Goal: Task Accomplishment & Management: Manage account settings

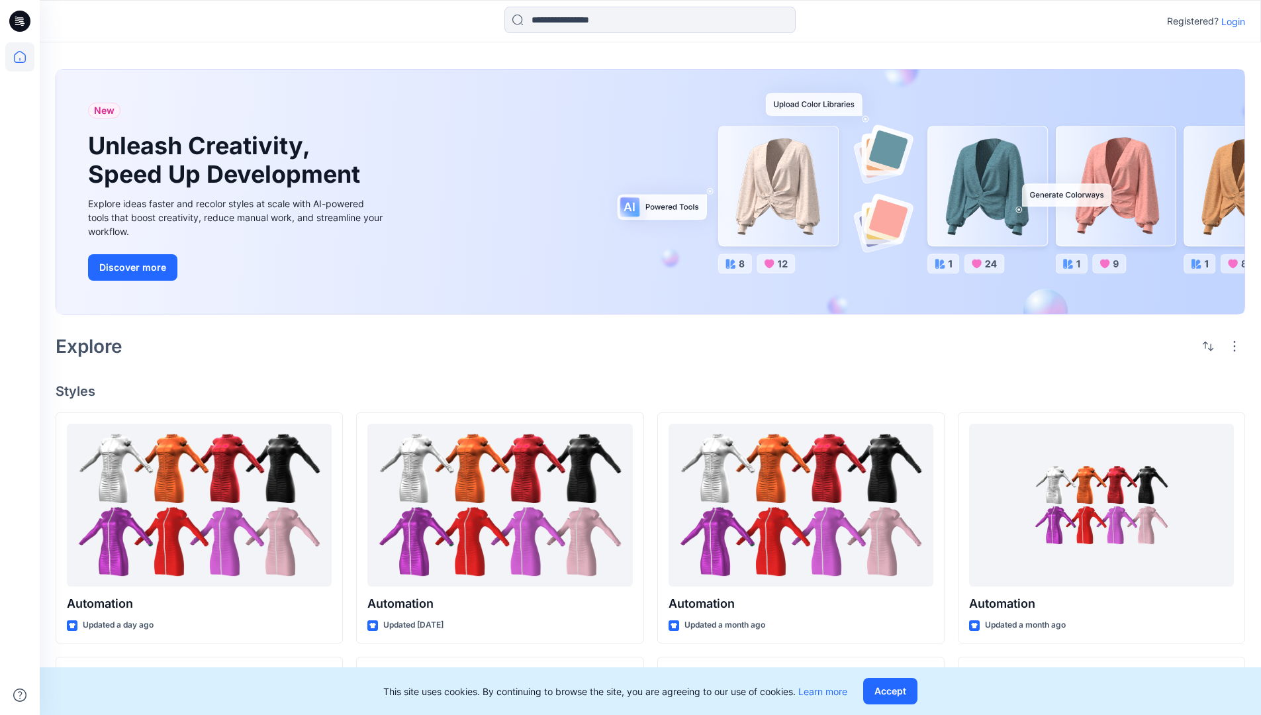
click at [1230, 21] on p "Login" at bounding box center [1234, 22] width 24 height 14
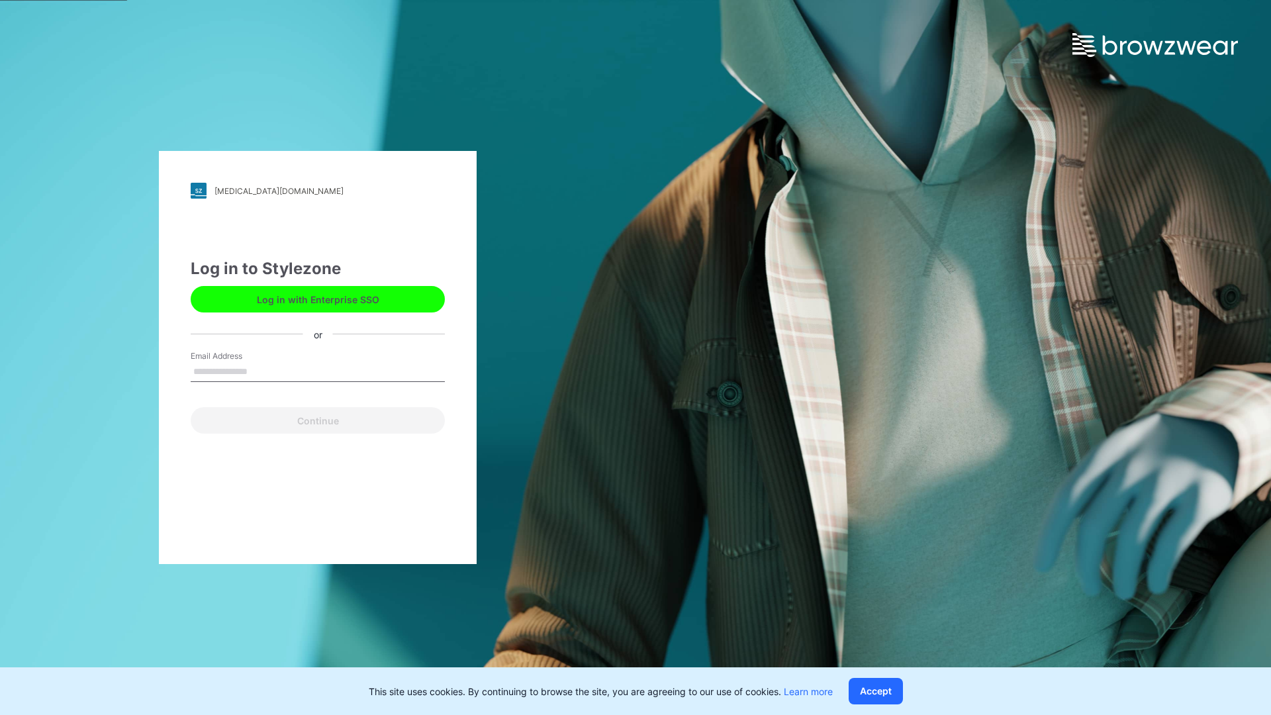
click at [262, 371] on input "Email Address" at bounding box center [318, 372] width 254 height 20
type input "**********"
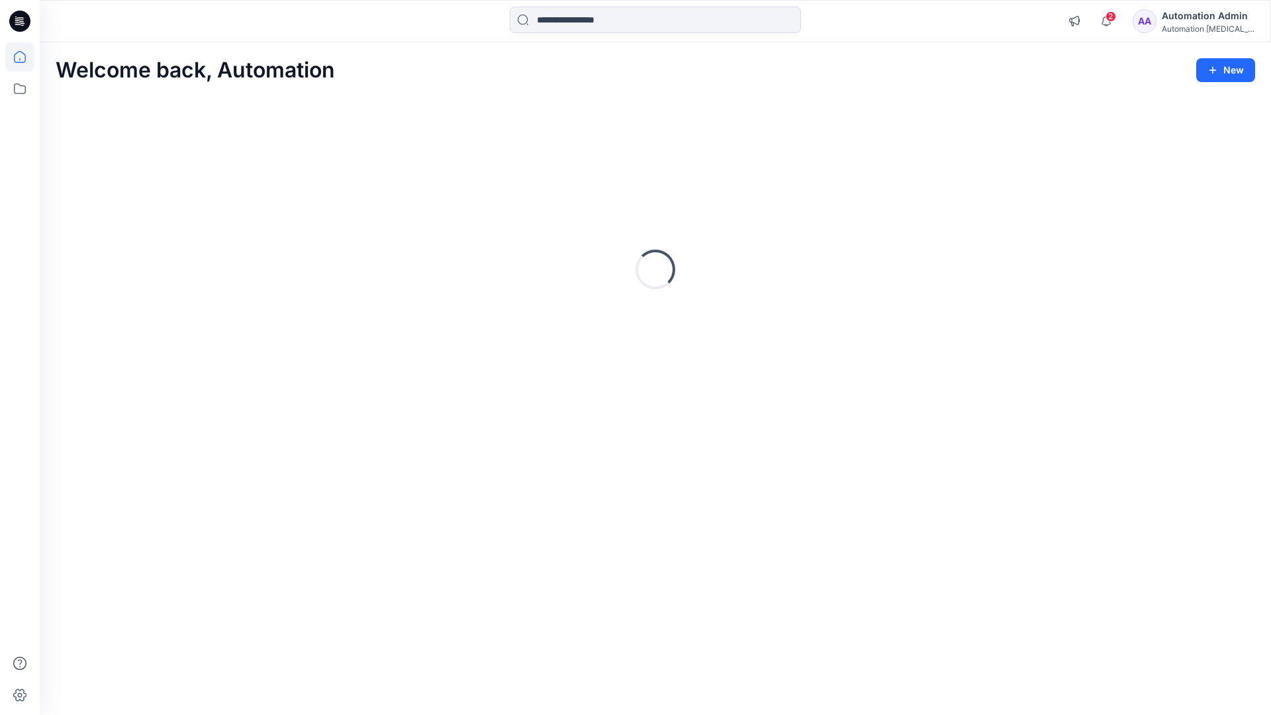
click at [25, 57] on icon at bounding box center [20, 57] width 12 height 12
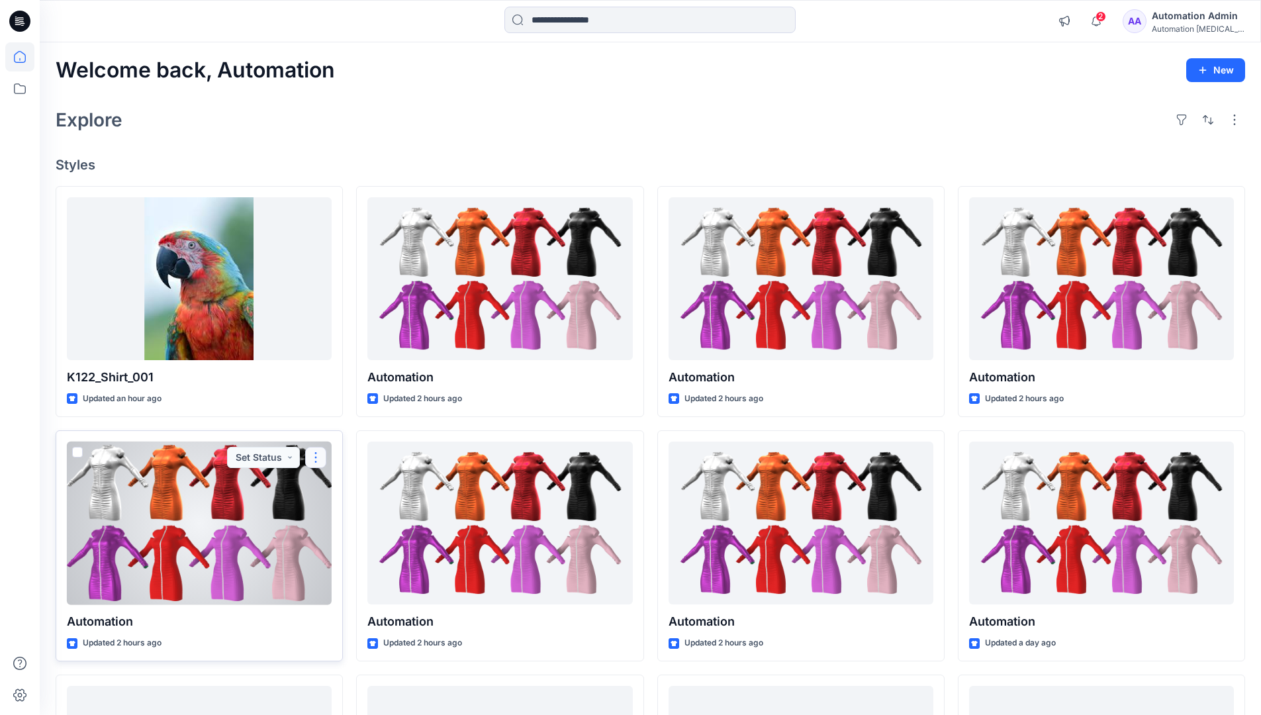
click at [316, 456] on button "button" at bounding box center [315, 457] width 21 height 21
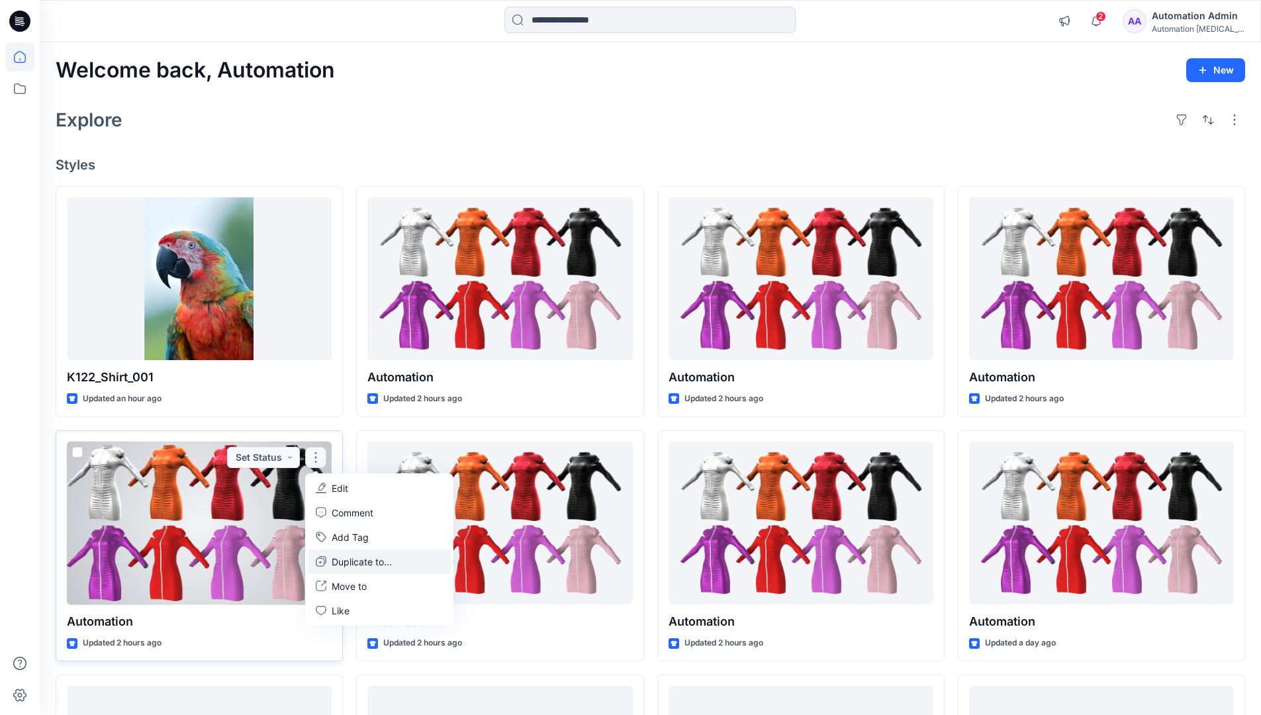
click at [336, 559] on p "Duplicate to..." at bounding box center [362, 562] width 60 height 14
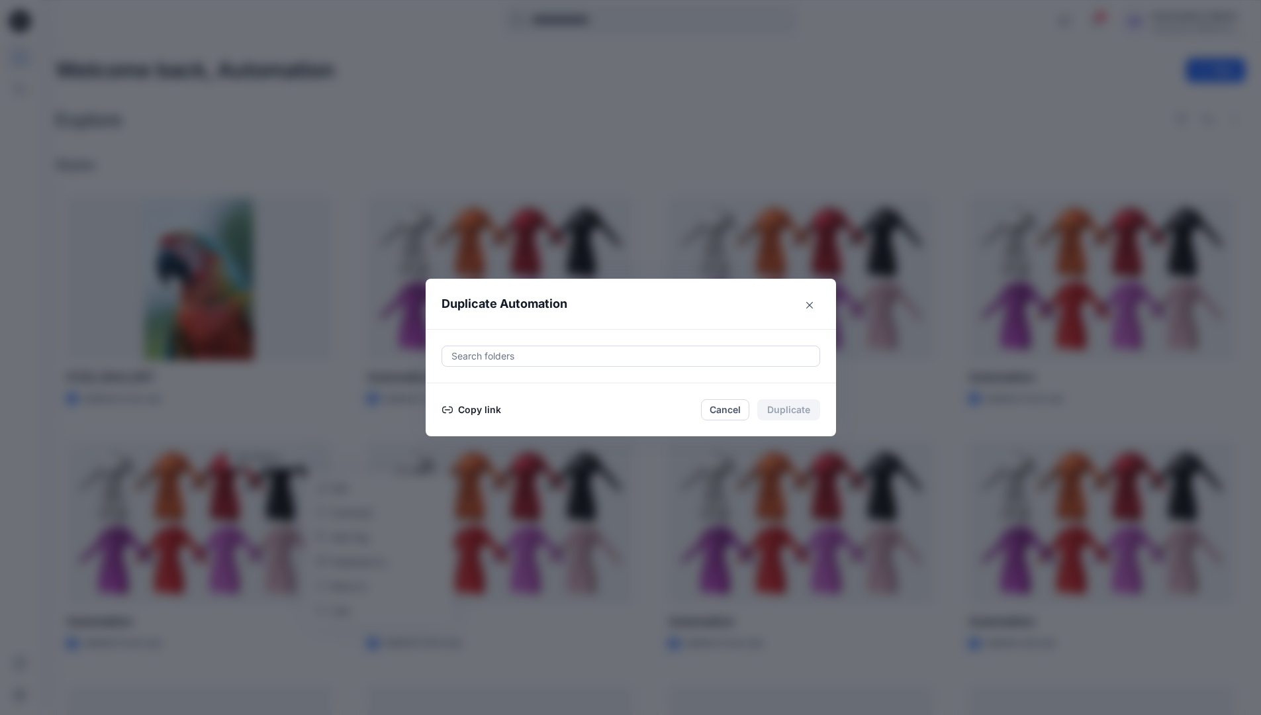
click at [498, 358] on div at bounding box center [630, 356] width 361 height 16
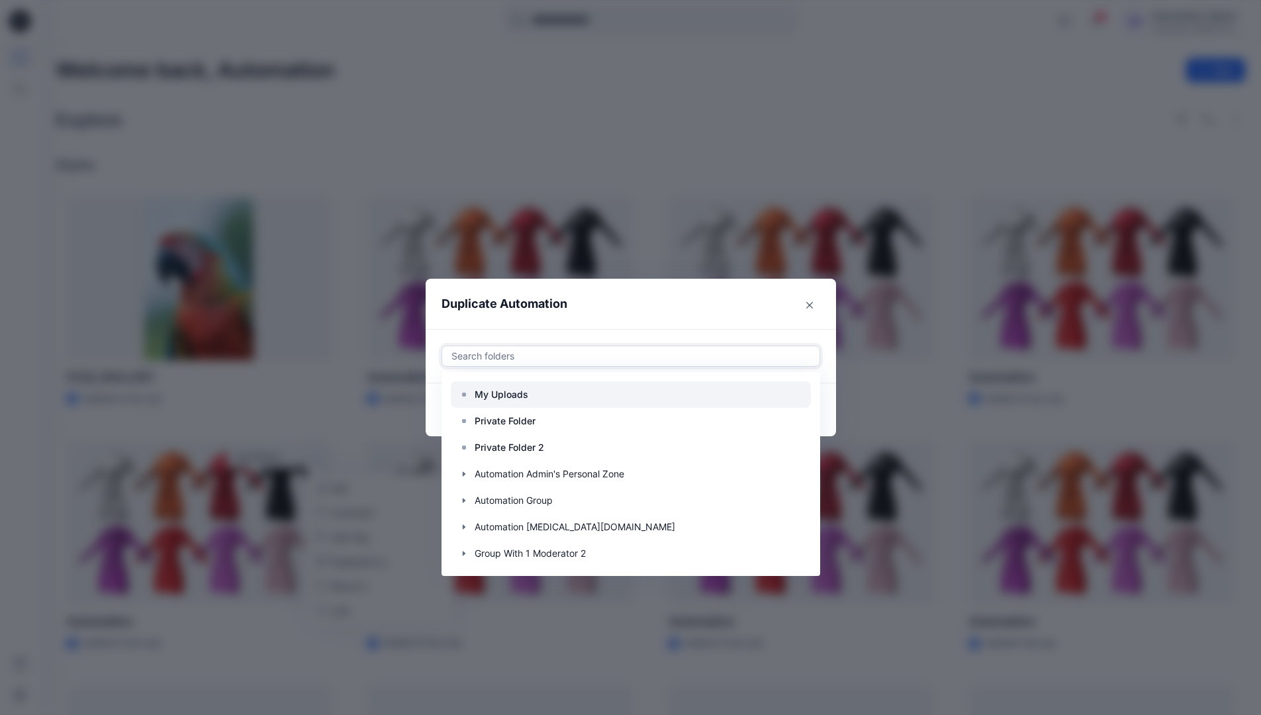
click at [508, 389] on p "My Uploads" at bounding box center [502, 395] width 54 height 16
click at [622, 312] on header "Duplicate Automation" at bounding box center [618, 304] width 384 height 50
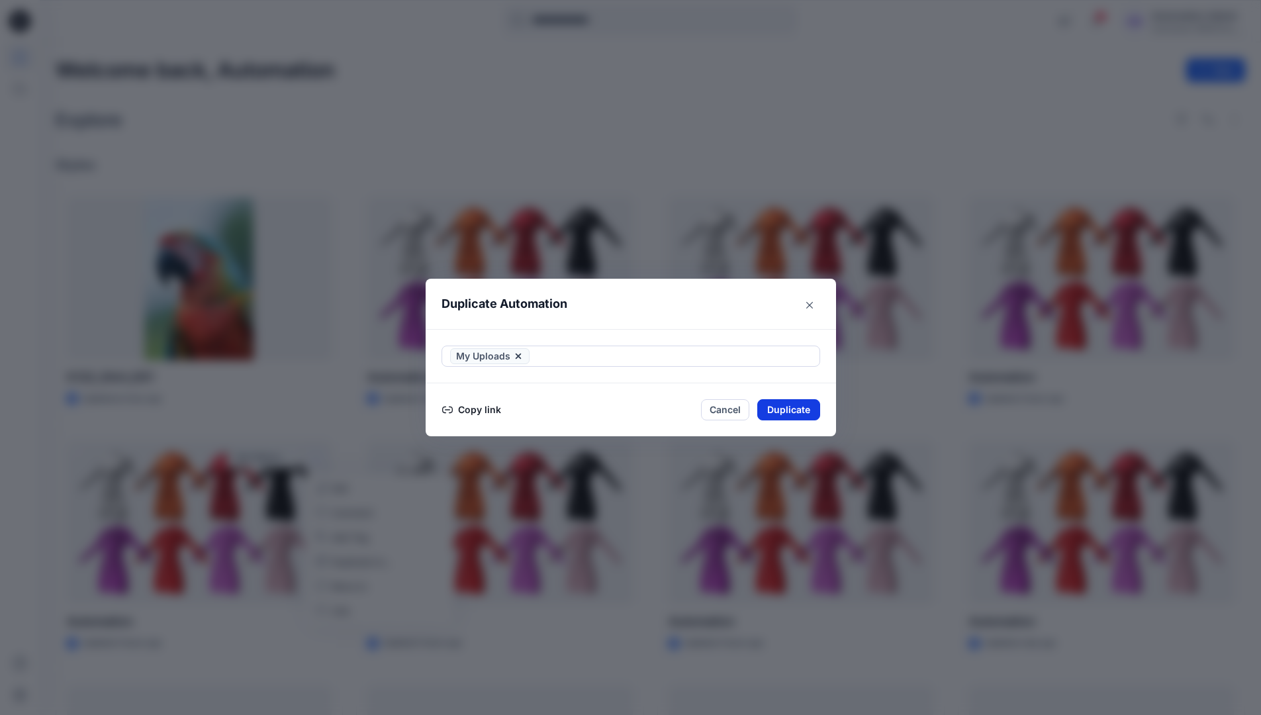
click at [802, 406] on button "Duplicate" at bounding box center [788, 409] width 63 height 21
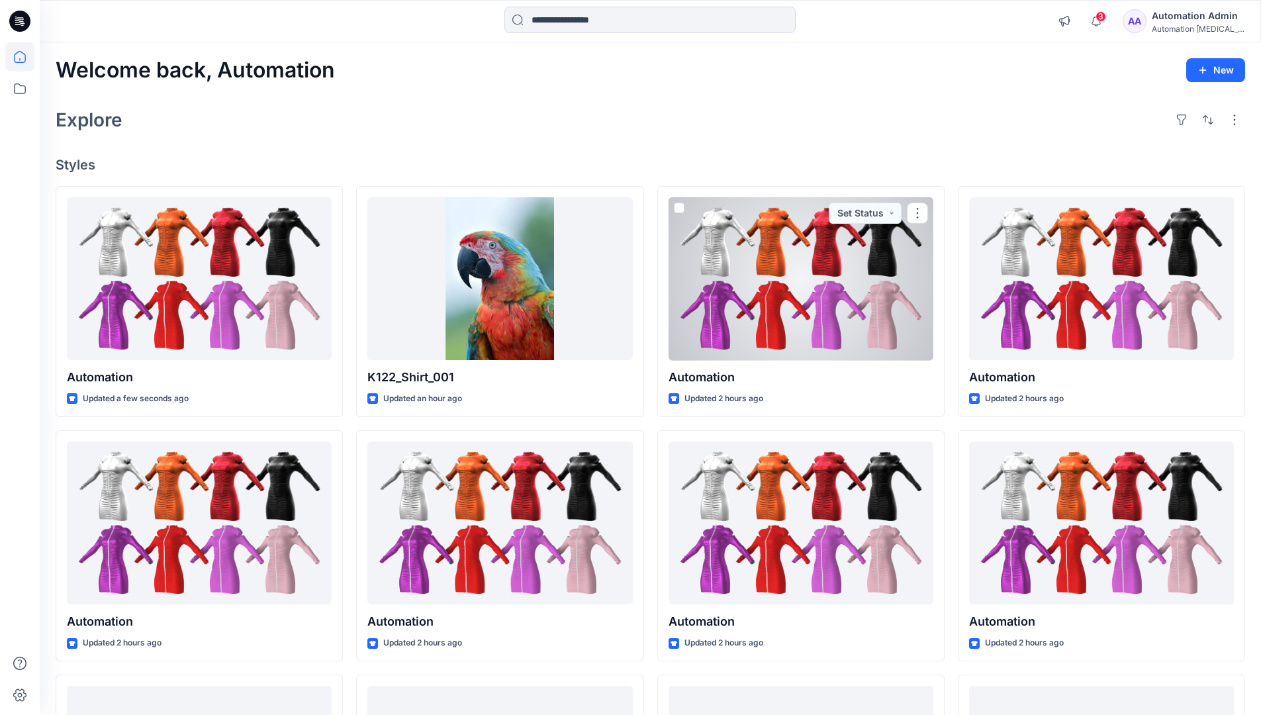
click at [13, 55] on icon at bounding box center [19, 56] width 29 height 29
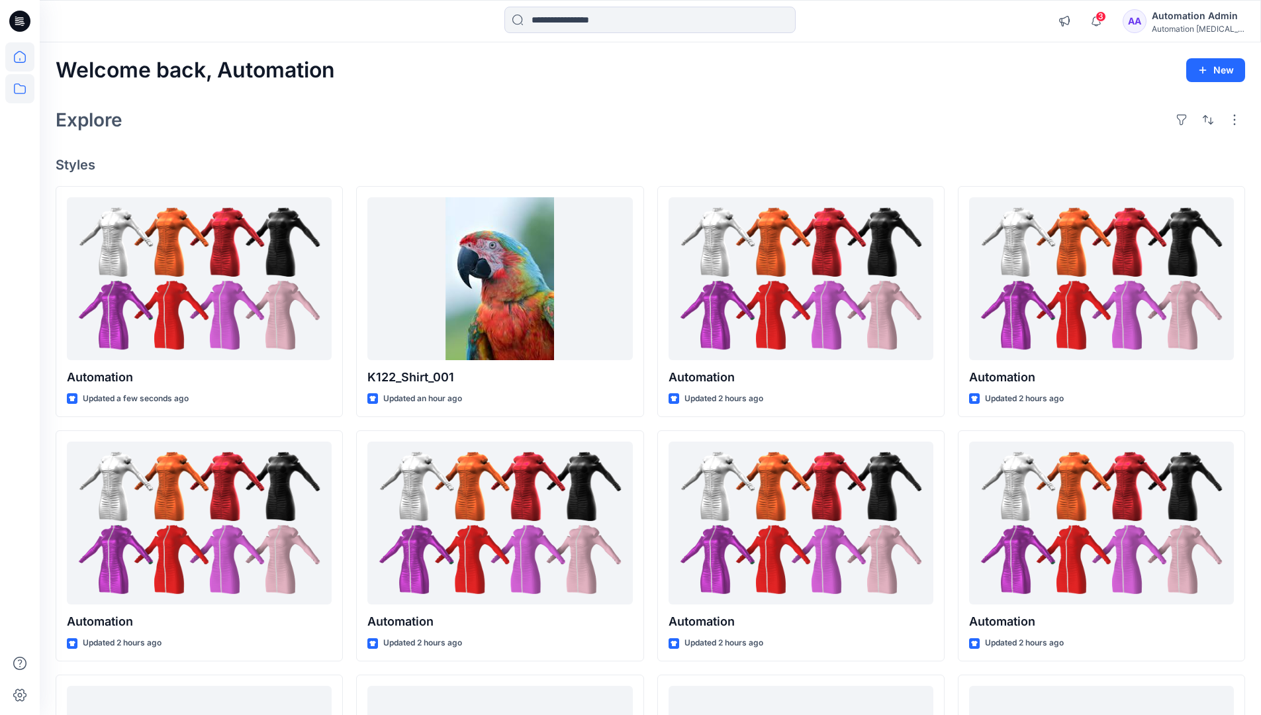
click at [22, 85] on icon at bounding box center [19, 88] width 29 height 29
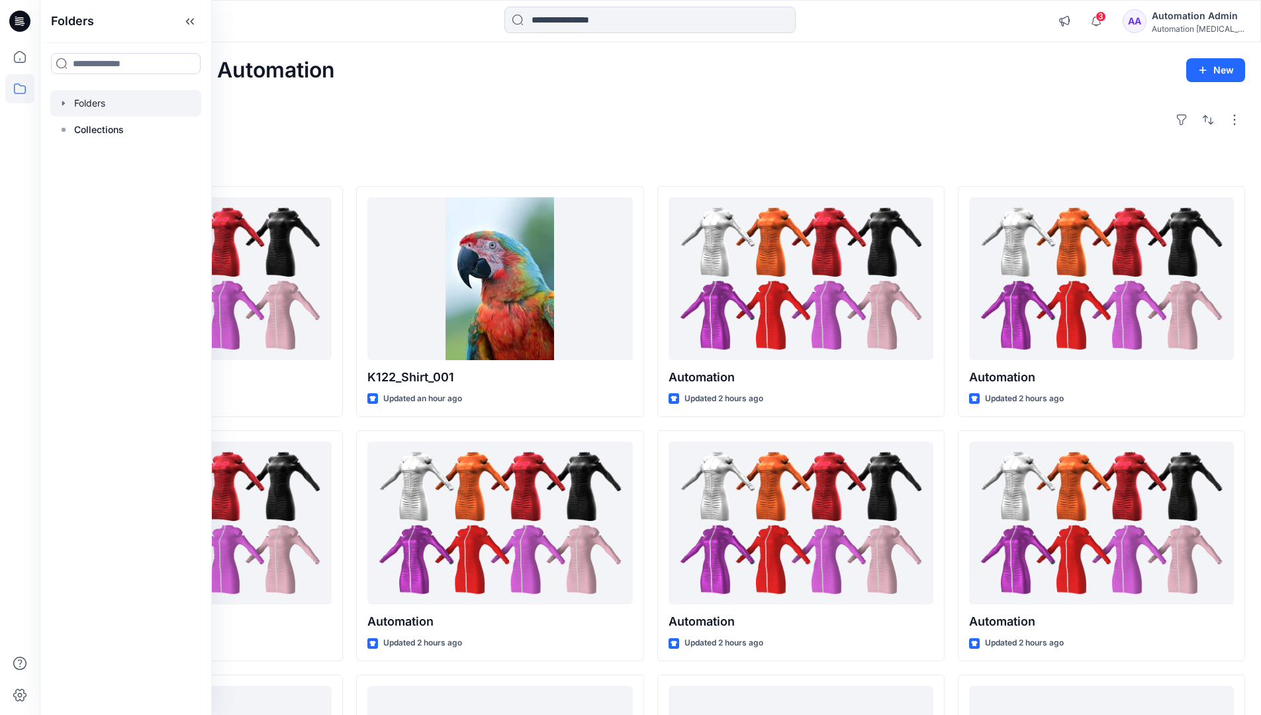
click at [97, 102] on div at bounding box center [125, 103] width 151 height 26
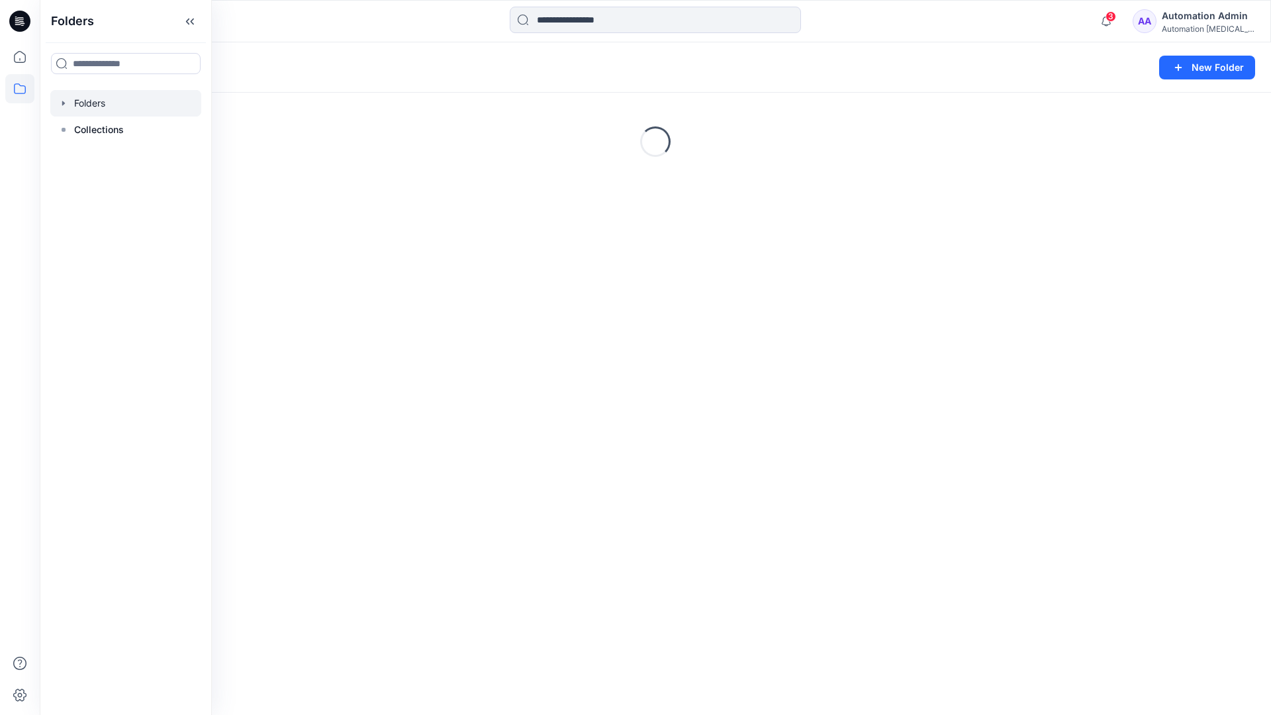
click at [1190, 23] on div "Automation Admin" at bounding box center [1208, 16] width 93 height 16
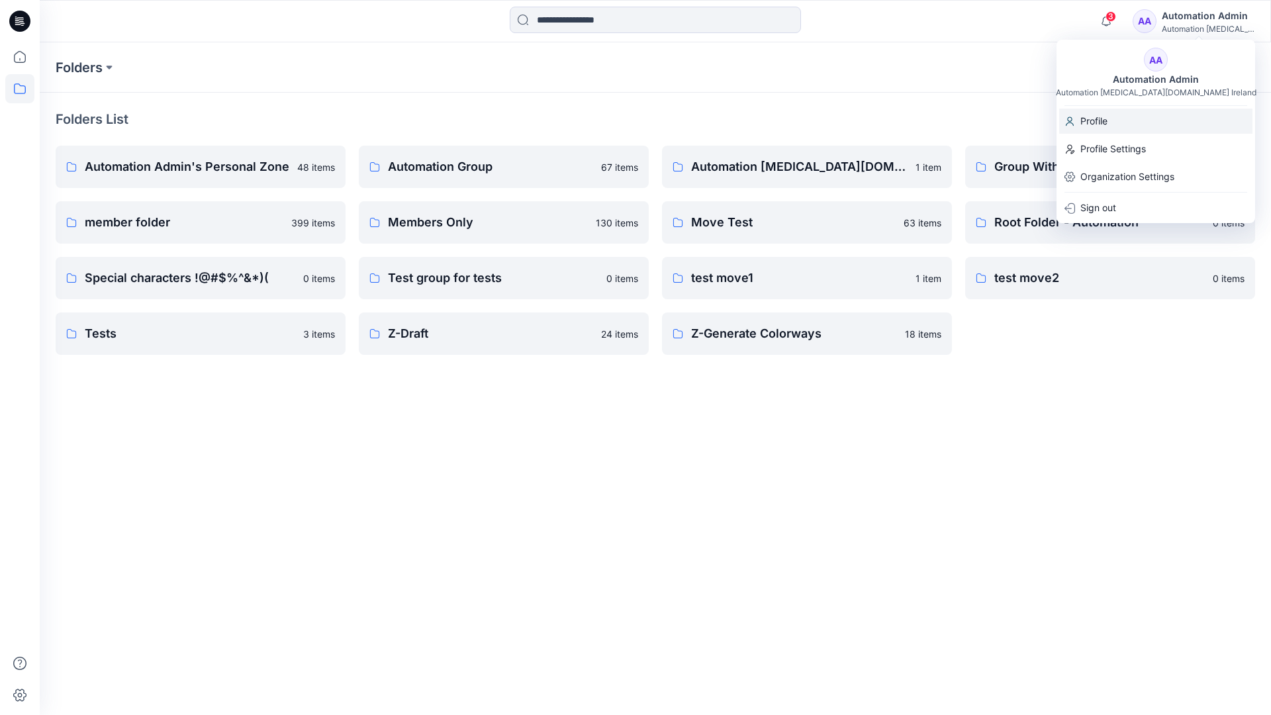
click at [1104, 120] on p "Profile" at bounding box center [1093, 121] width 27 height 25
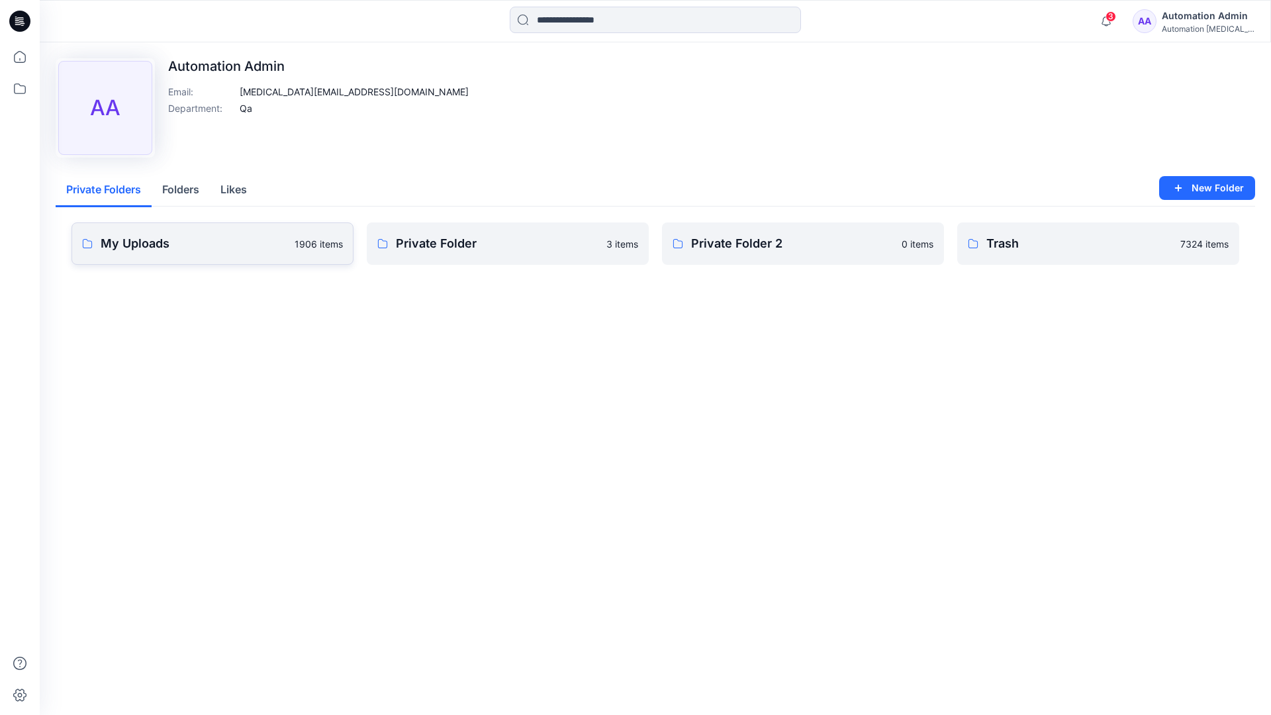
click at [232, 253] on link "My Uploads 1906 items" at bounding box center [213, 243] width 282 height 42
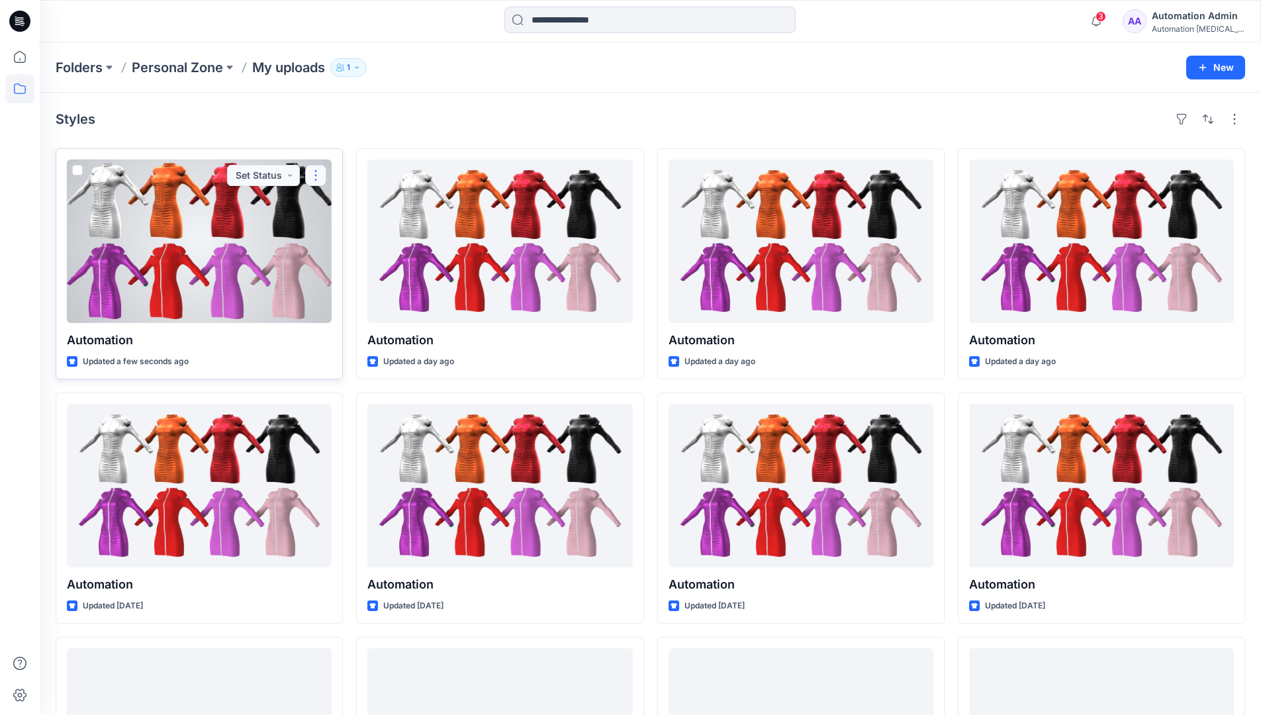
click at [314, 178] on button "button" at bounding box center [315, 175] width 21 height 21
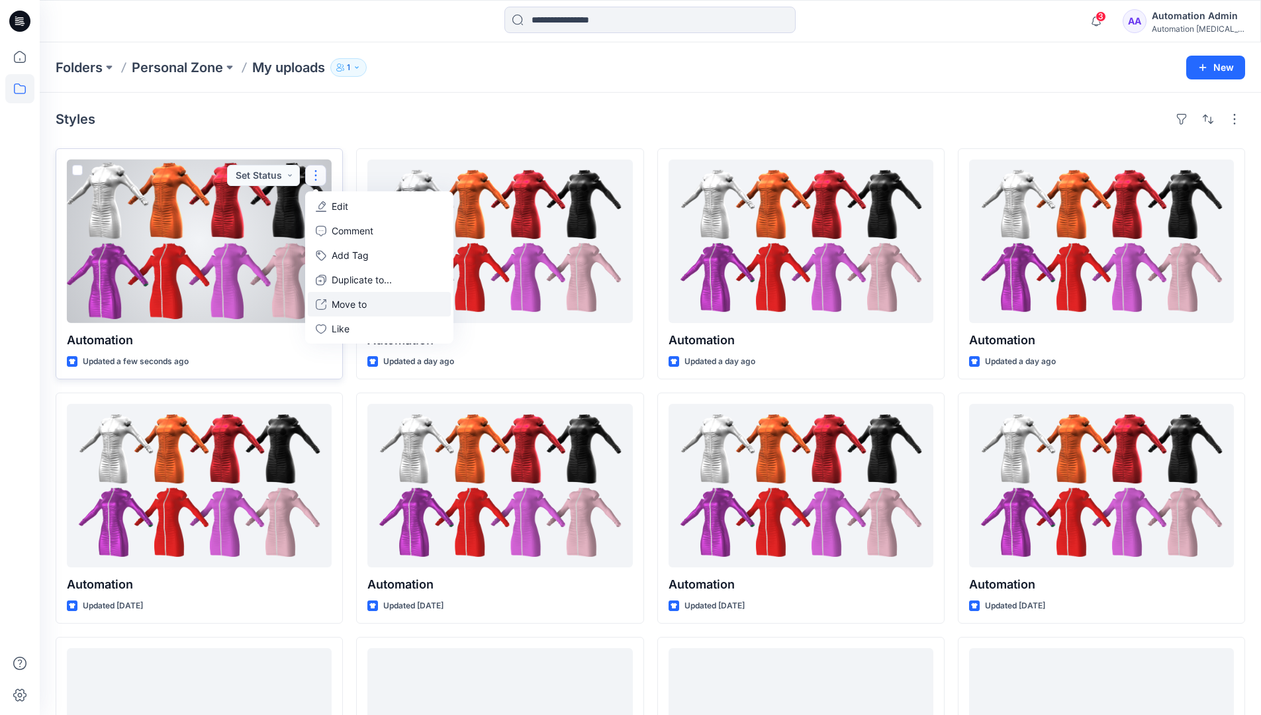
click at [330, 305] on button "Move to" at bounding box center [379, 304] width 143 height 24
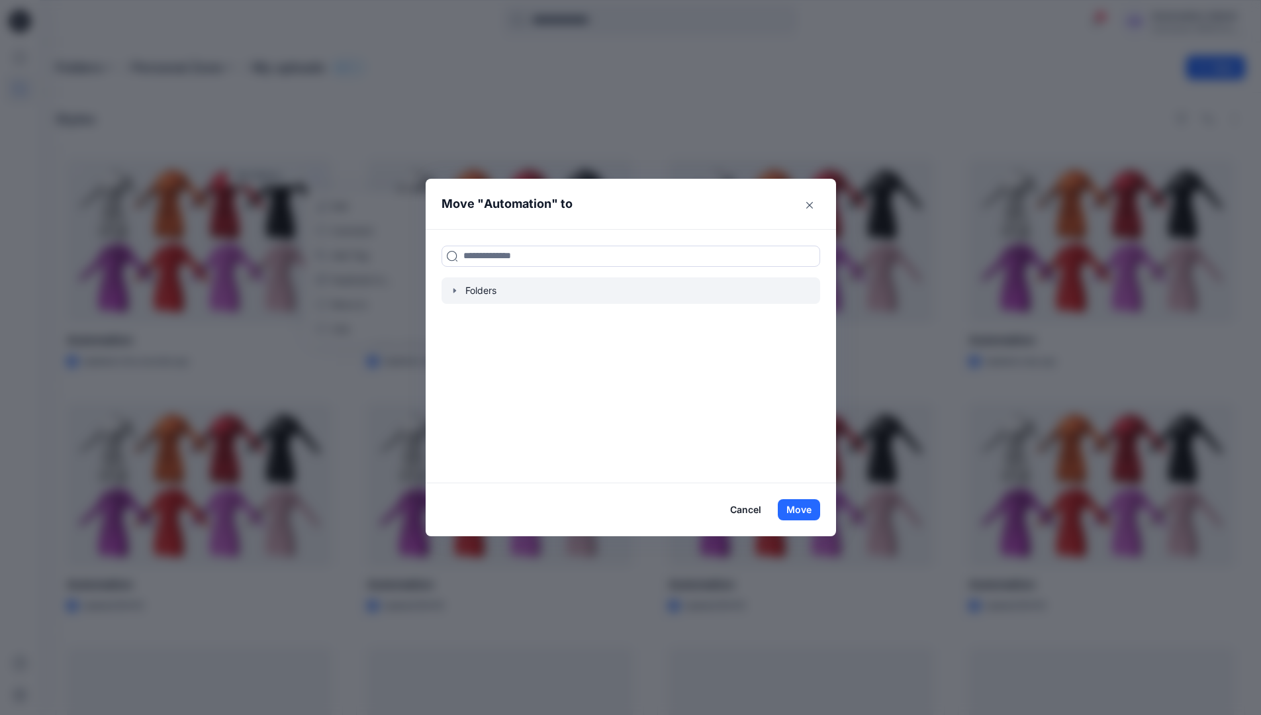
click at [459, 287] on icon "button" at bounding box center [455, 290] width 11 height 11
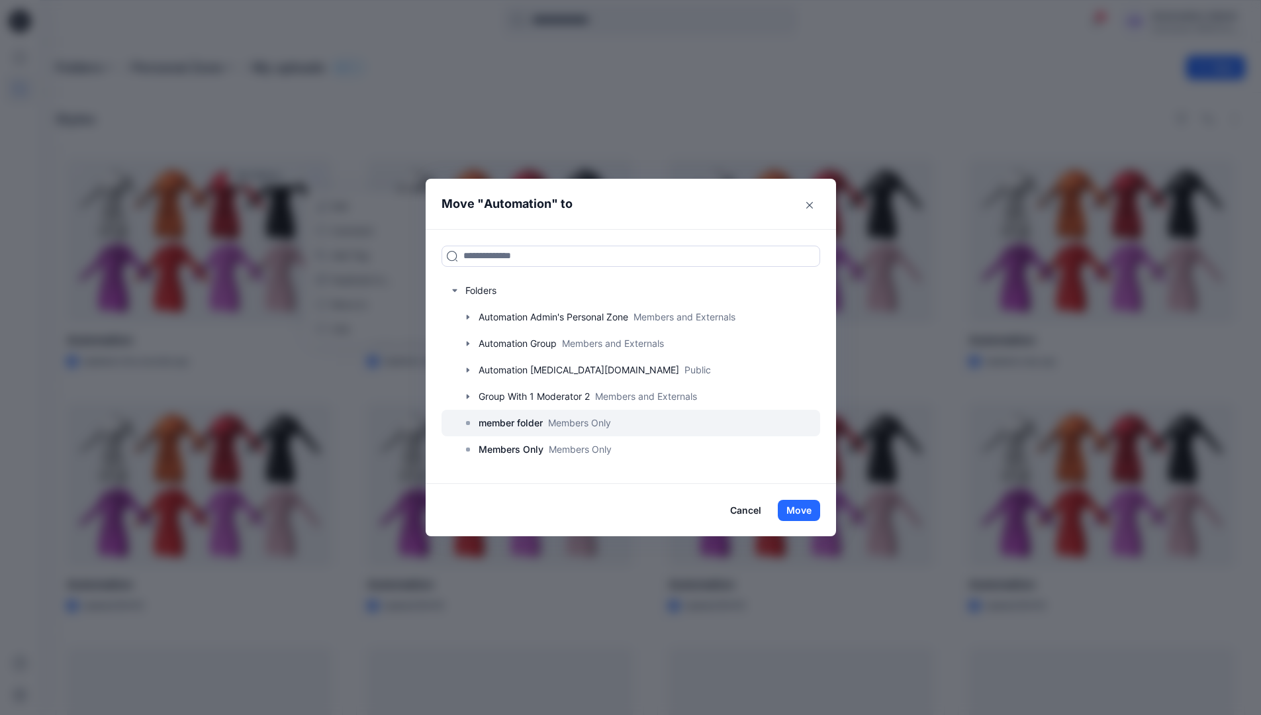
click at [507, 424] on p "member folder" at bounding box center [511, 423] width 64 height 16
click at [809, 509] on button "Move" at bounding box center [799, 510] width 42 height 21
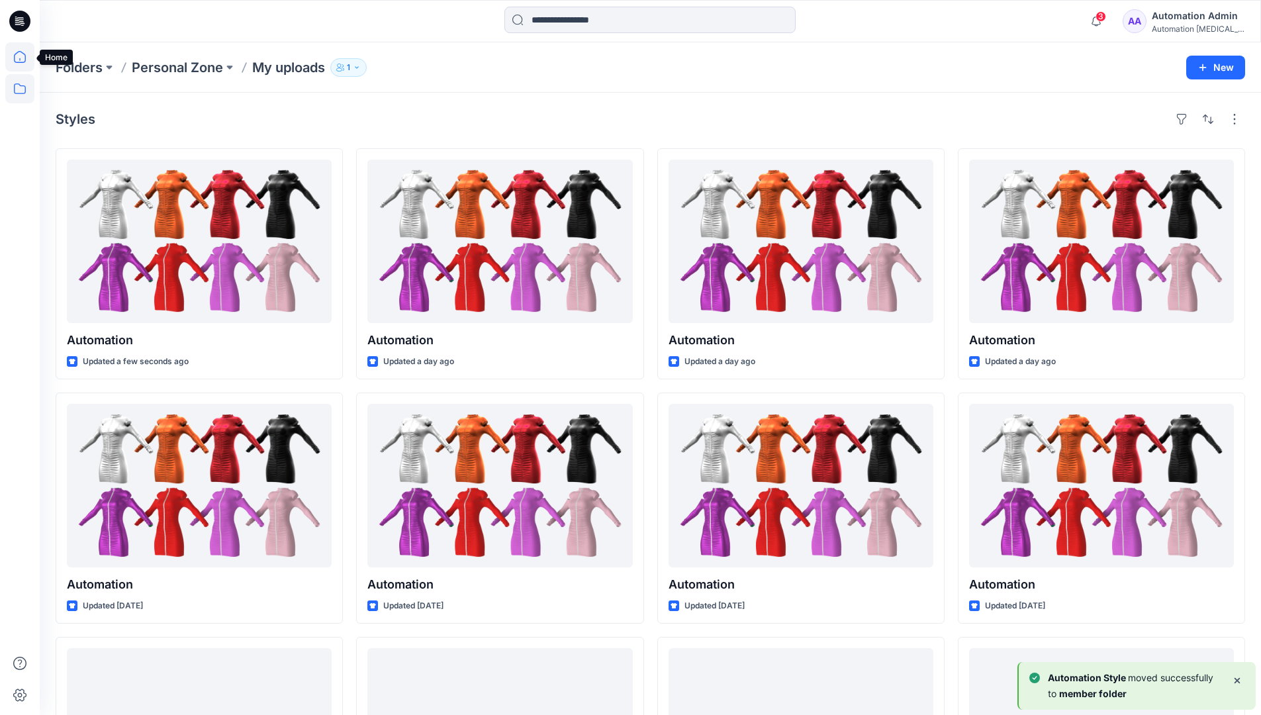
click at [21, 60] on icon at bounding box center [19, 56] width 29 height 29
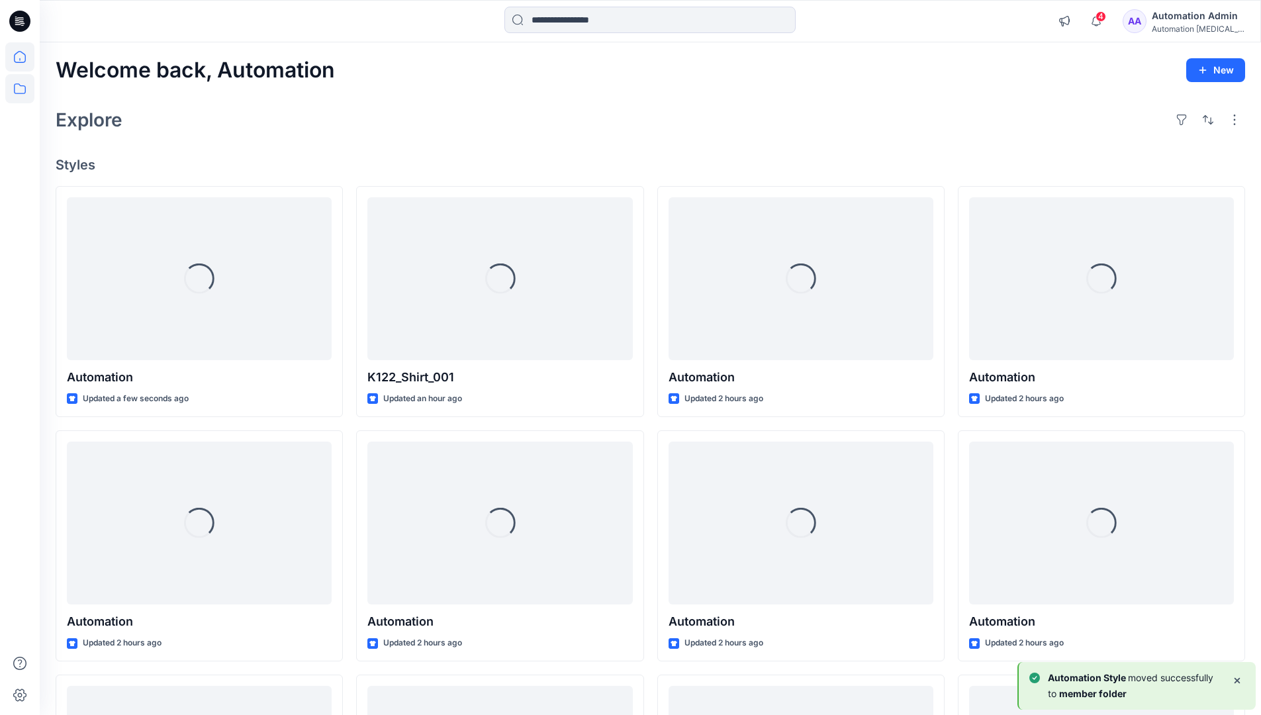
click at [21, 86] on icon at bounding box center [20, 88] width 12 height 11
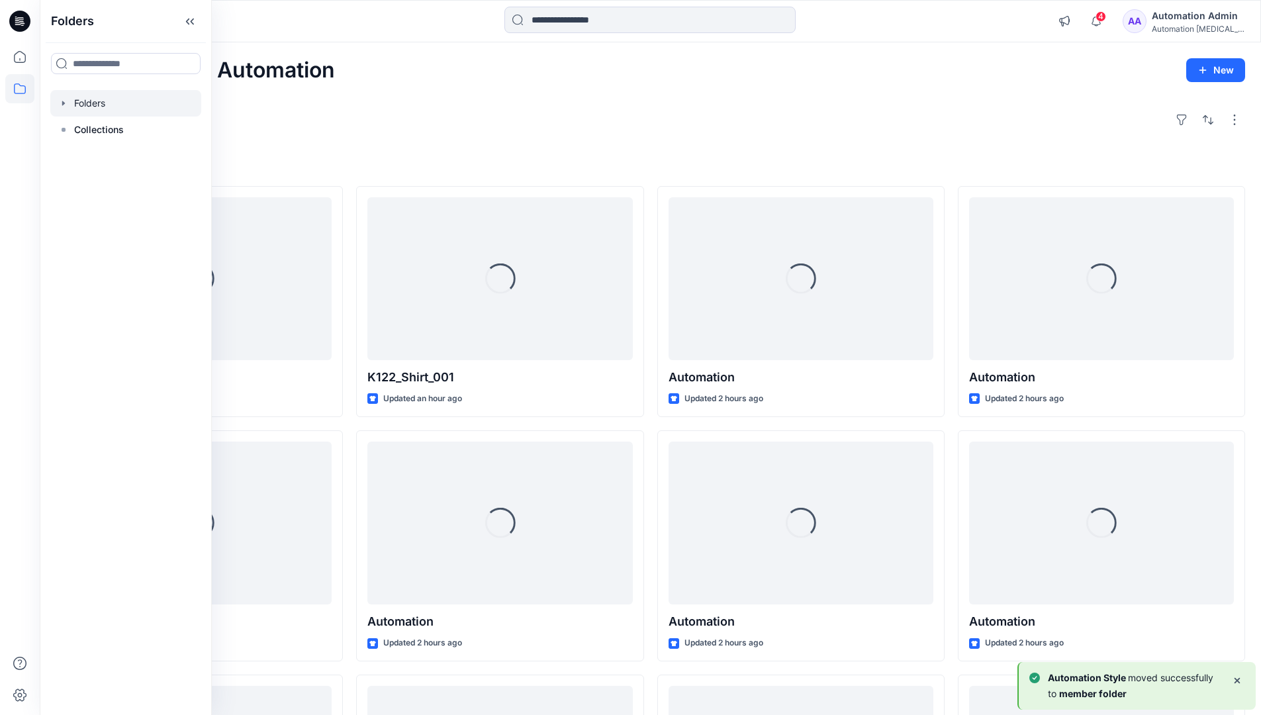
click at [97, 101] on div at bounding box center [125, 103] width 151 height 26
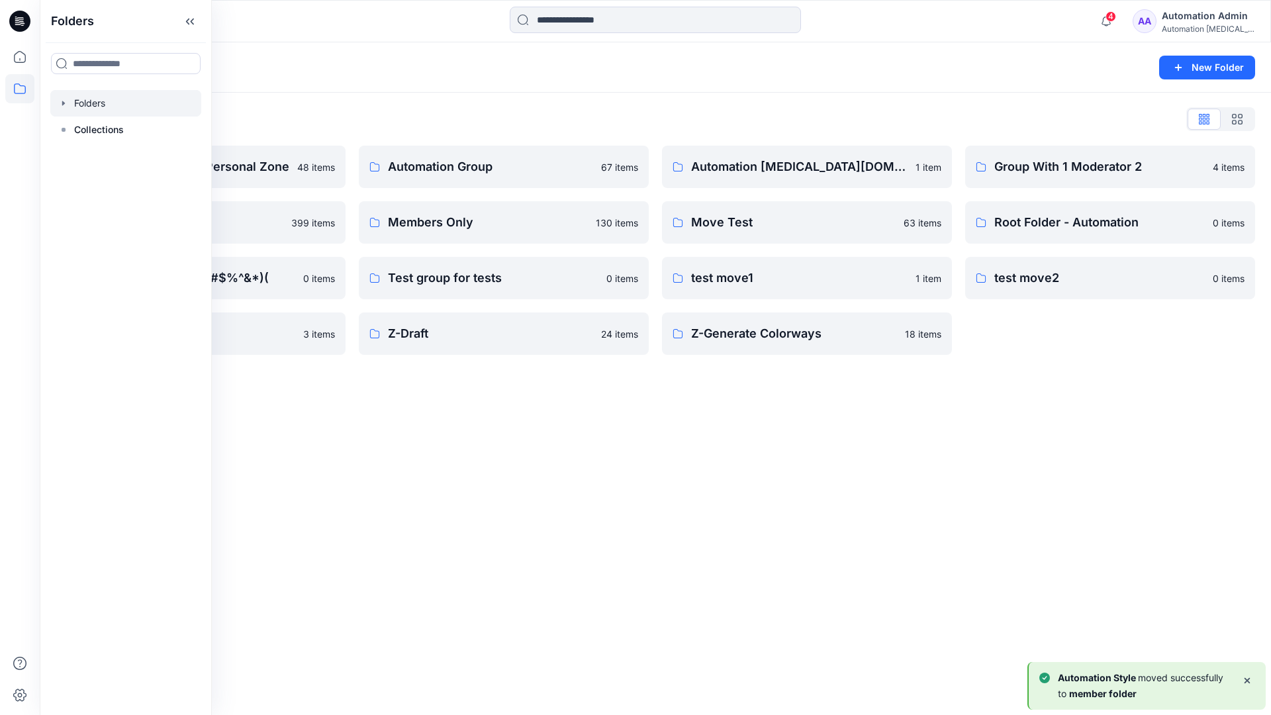
click at [530, 420] on div "Folders New Folder Folders List Automation Admin's Personal Zone 48 items membe…" at bounding box center [655, 378] width 1231 height 673
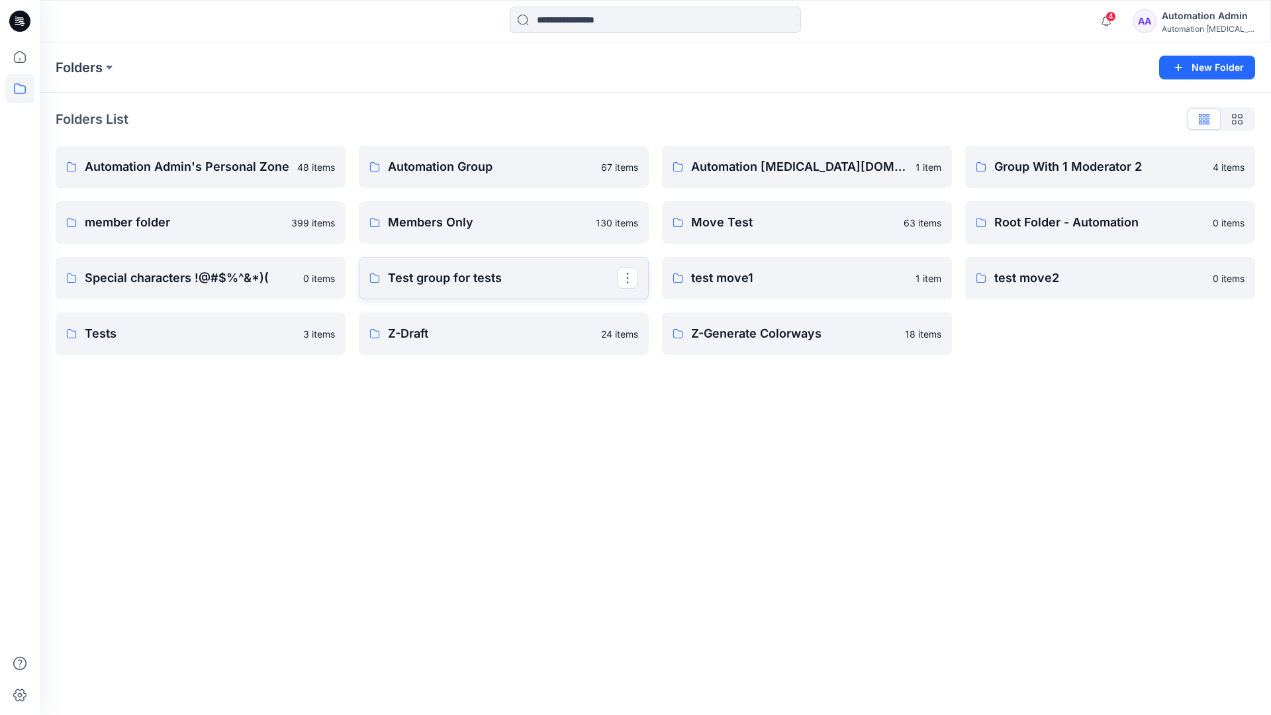
click at [491, 283] on p "Test group for tests" at bounding box center [502, 278] width 229 height 19
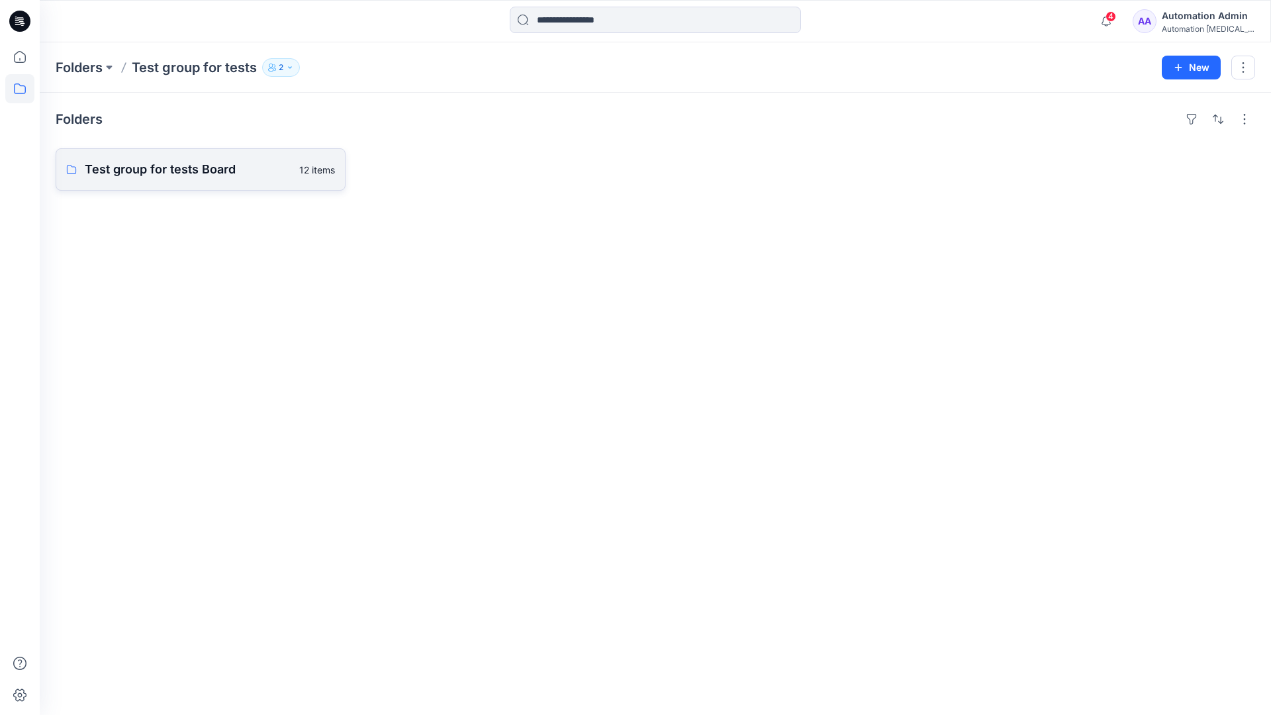
click at [227, 180] on link "Test group for tests Board 12 items" at bounding box center [201, 169] width 290 height 42
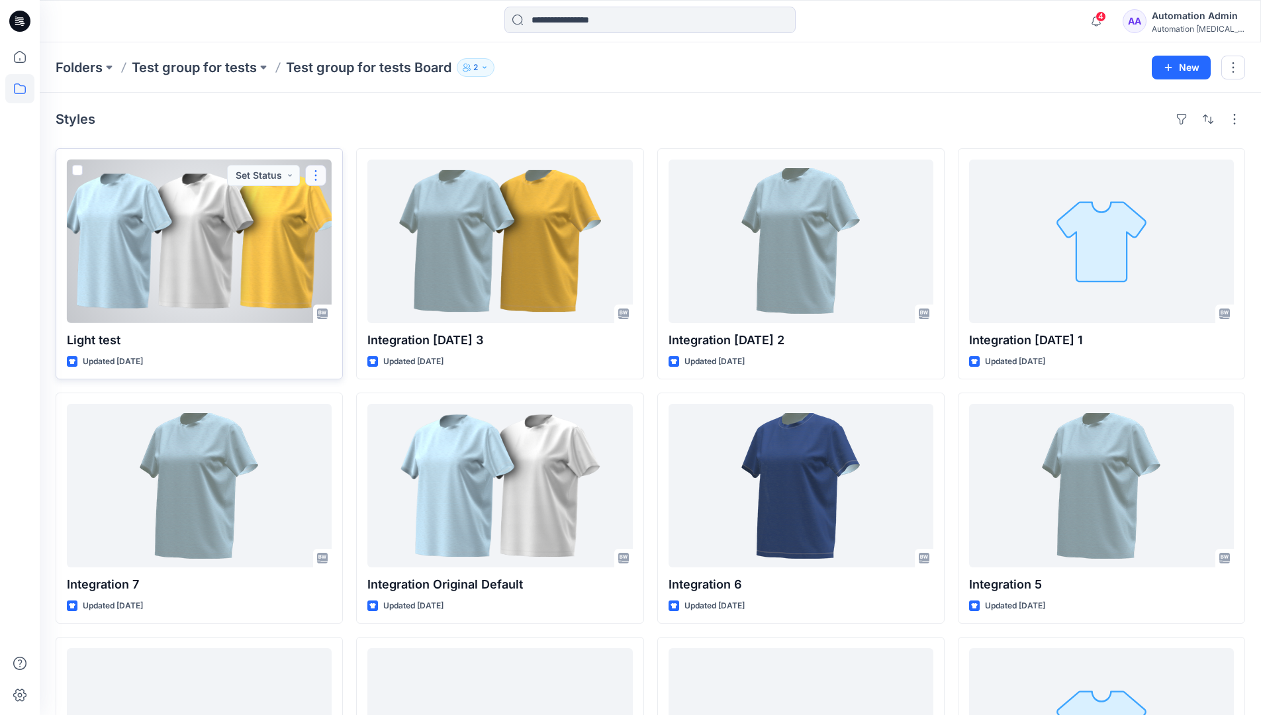
click at [320, 175] on button "button" at bounding box center [315, 175] width 21 height 21
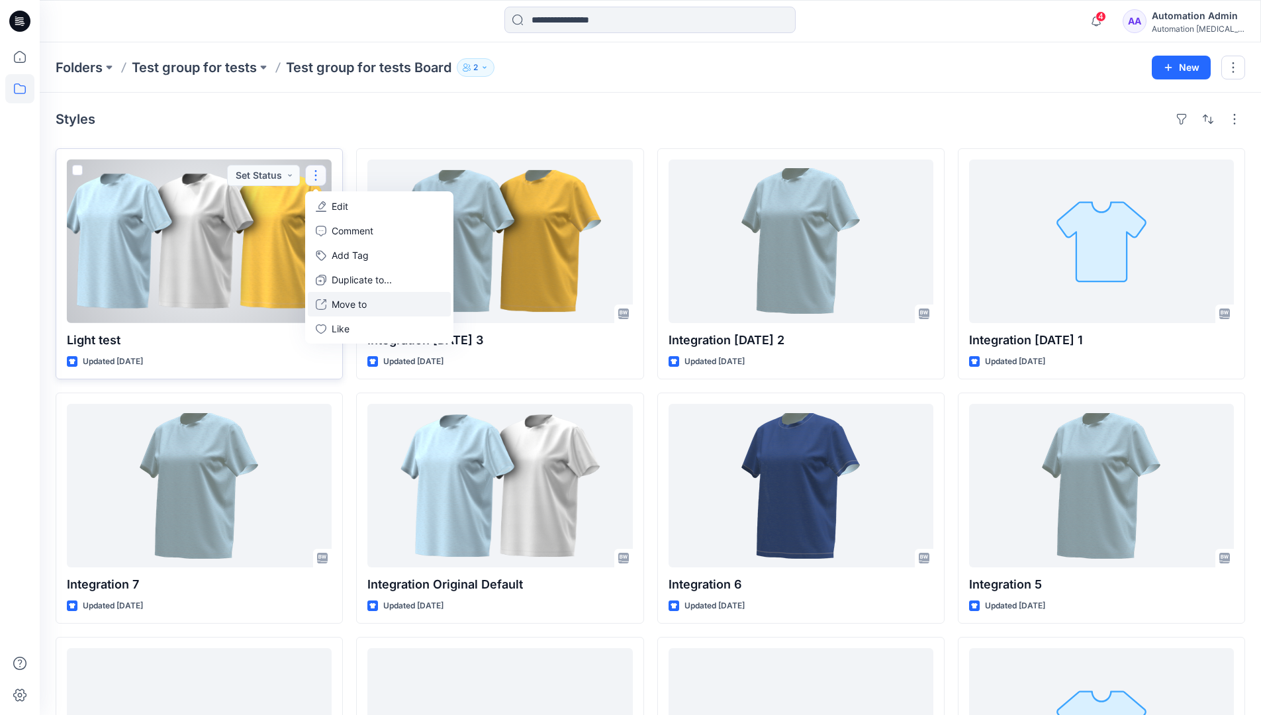
click at [348, 299] on p "Move to" at bounding box center [349, 304] width 35 height 14
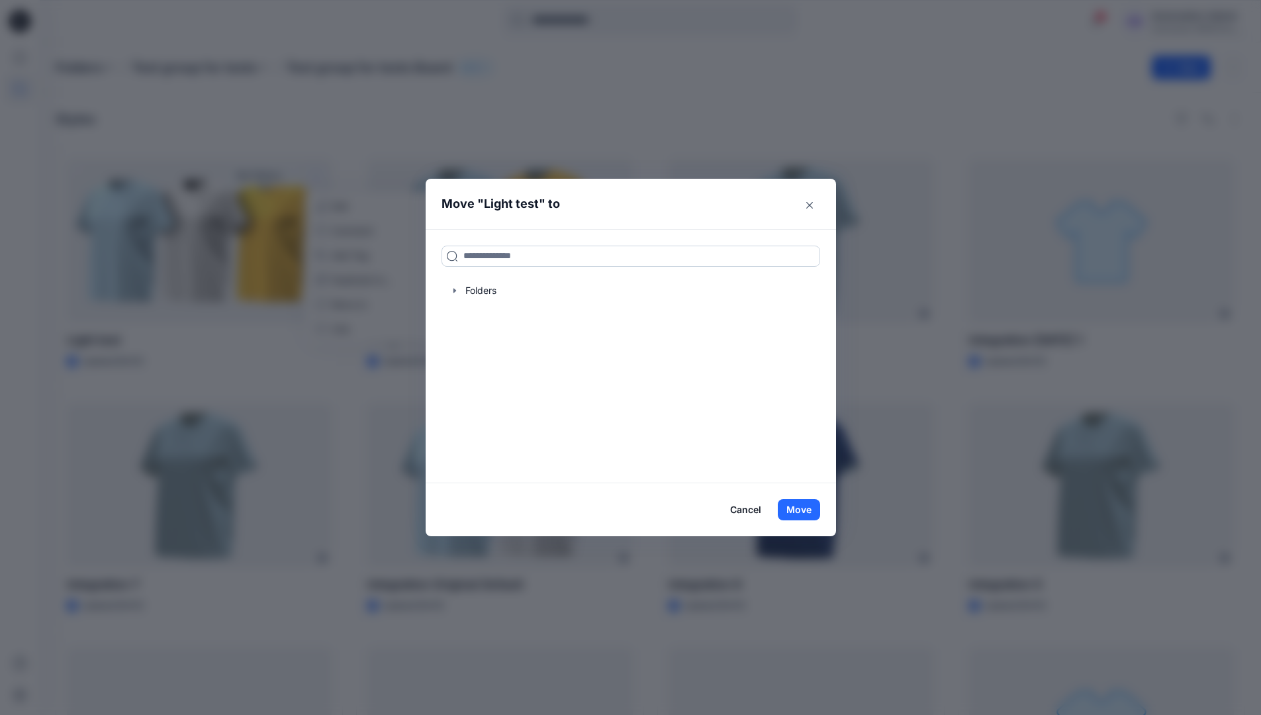
click at [489, 261] on input at bounding box center [631, 256] width 379 height 21
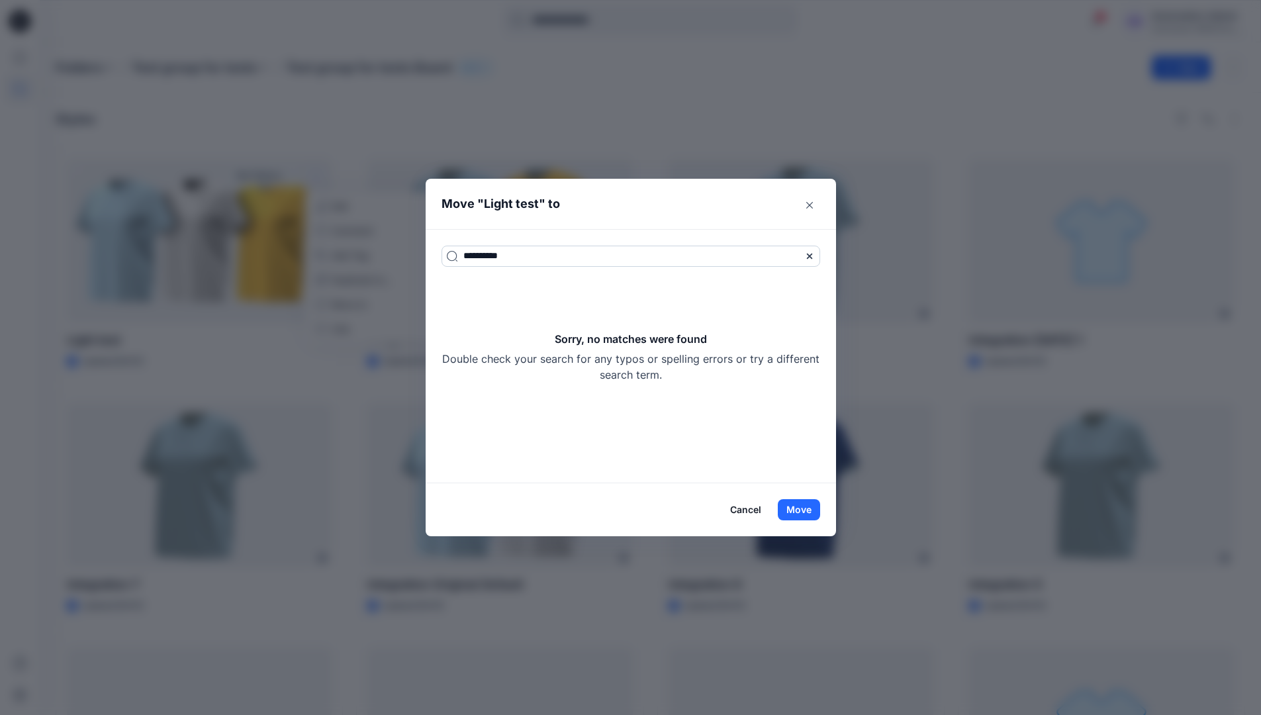
type input "**********"
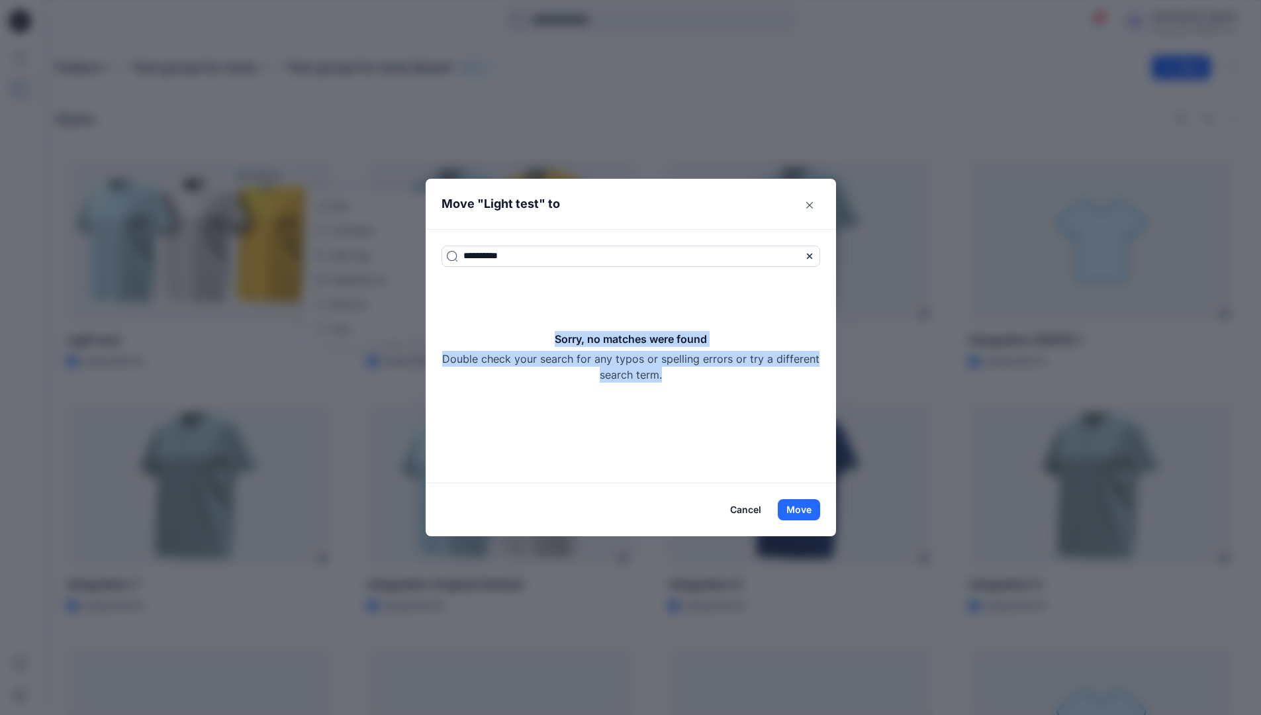
drag, startPoint x: 489, startPoint y: 261, endPoint x: 717, endPoint y: 370, distance: 253.2
click at [717, 370] on div "Sorry, no matches were found Double check your search for any typos or spelling…" at bounding box center [631, 357] width 379 height 52
click at [812, 503] on button "Move" at bounding box center [799, 509] width 42 height 21
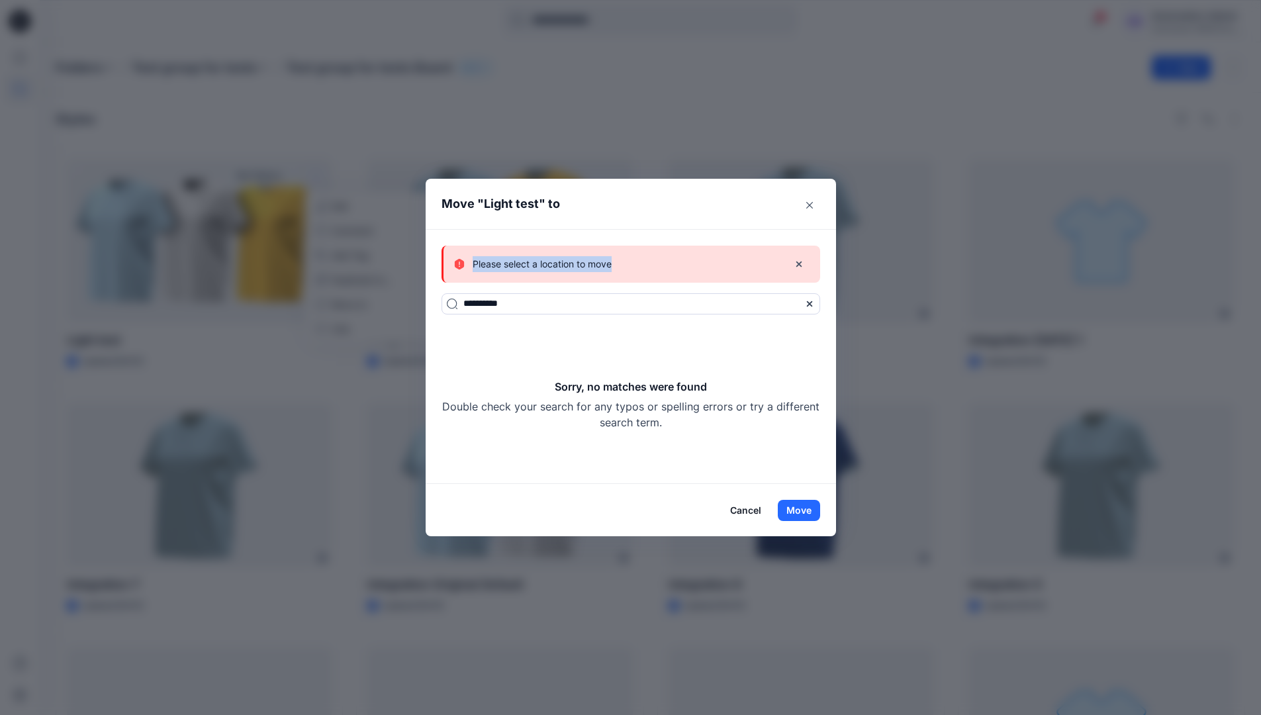
drag, startPoint x: 812, startPoint y: 503, endPoint x: 624, endPoint y: 264, distance: 303.7
click at [624, 264] on div "Please select a location to move" at bounding box center [616, 264] width 324 height 16
click at [745, 508] on button "Cancel" at bounding box center [746, 510] width 48 height 21
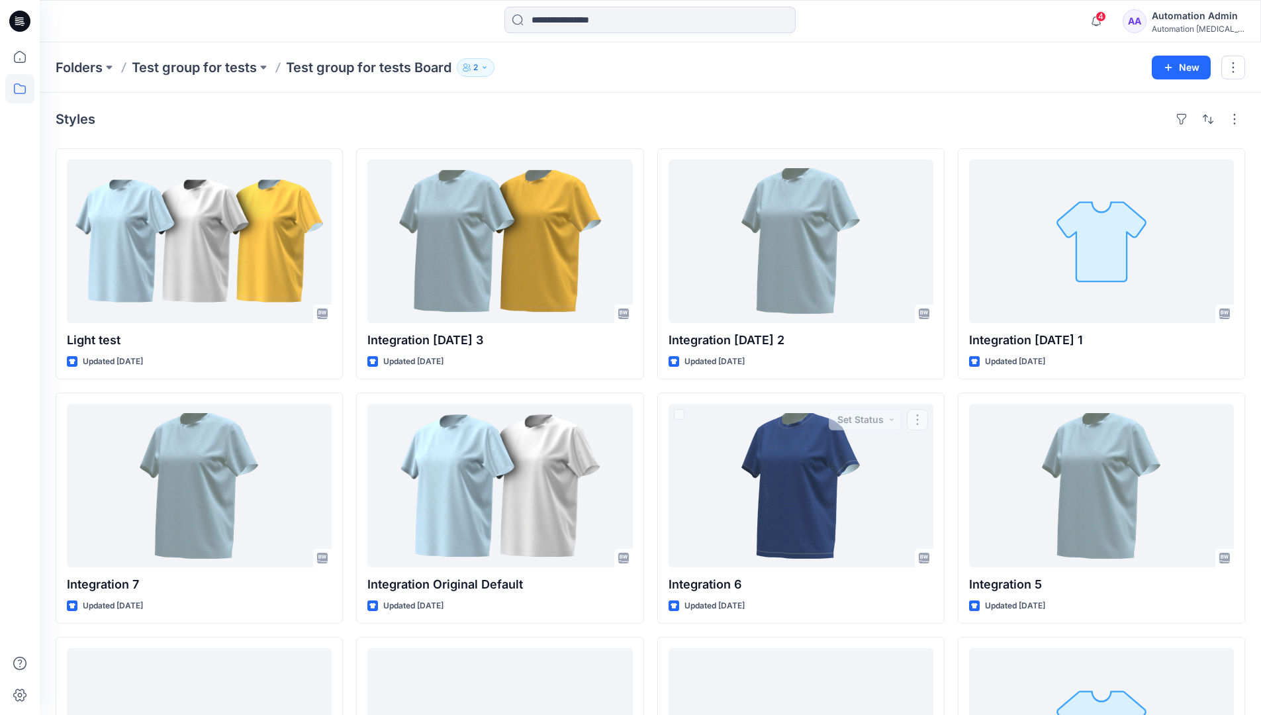
click at [1190, 17] on div "Automation Admin" at bounding box center [1198, 16] width 93 height 16
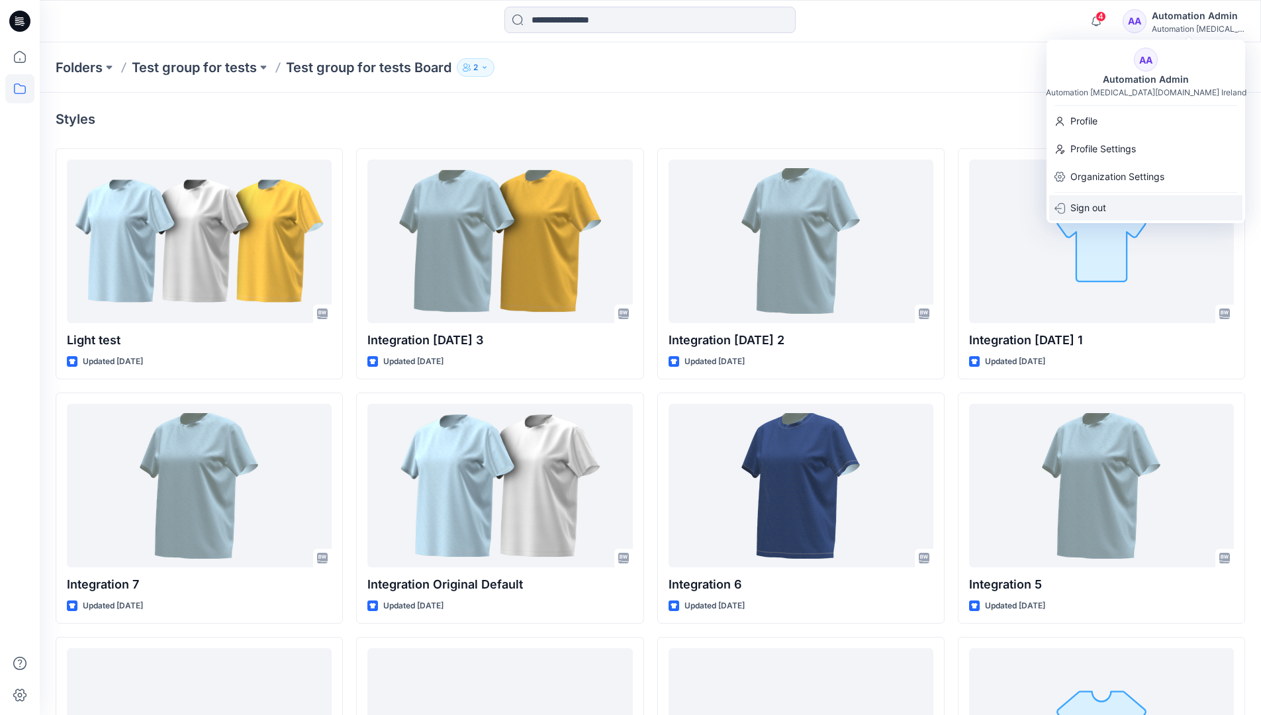
click at [1082, 211] on p "Sign out" at bounding box center [1089, 207] width 36 height 25
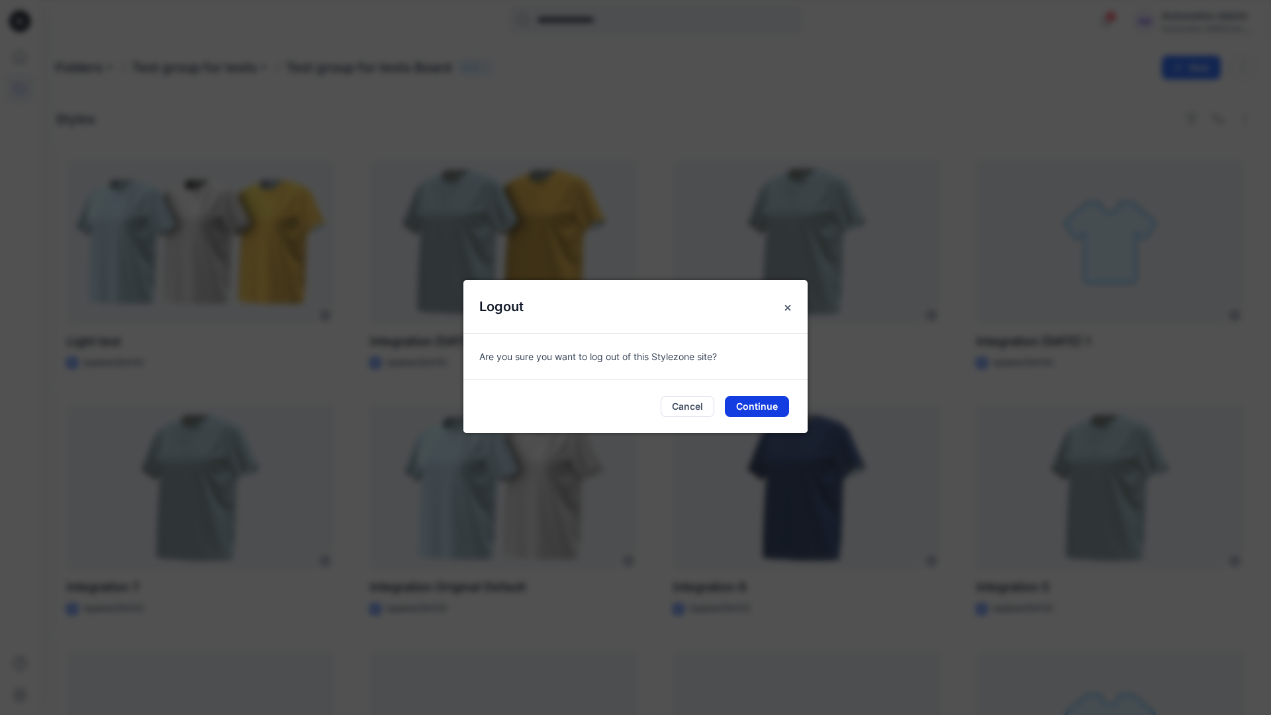
click at [772, 409] on button "Continue" at bounding box center [757, 406] width 64 height 21
